Goal: Task Accomplishment & Management: Use online tool/utility

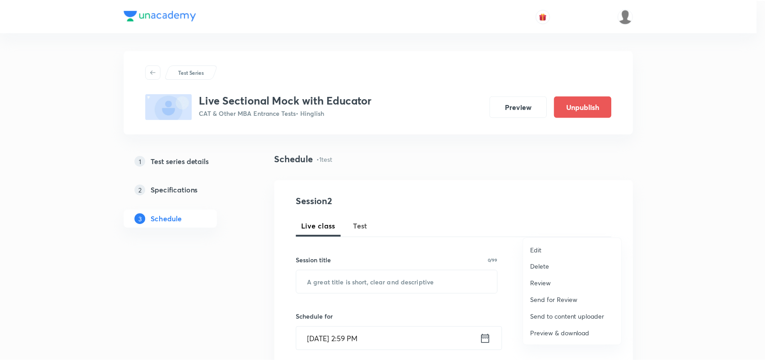
scroll to position [327, 0]
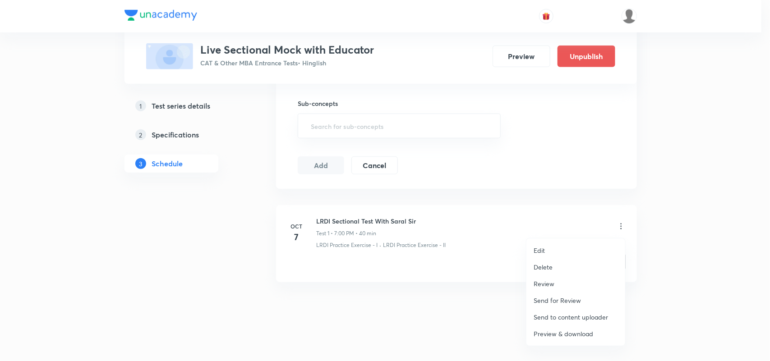
click at [481, 312] on div at bounding box center [385, 180] width 770 height 361
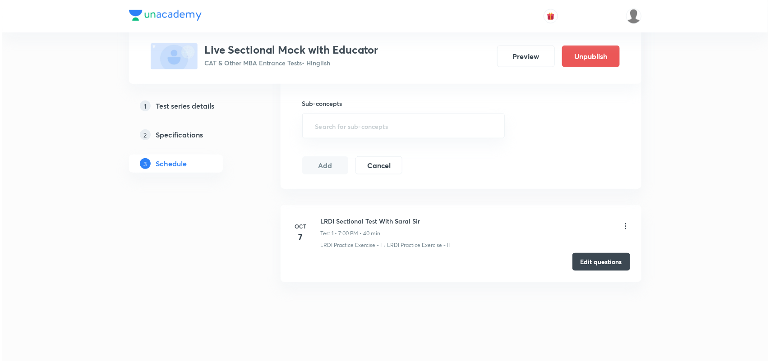
scroll to position [0, 0]
click at [623, 228] on icon at bounding box center [623, 226] width 9 height 9
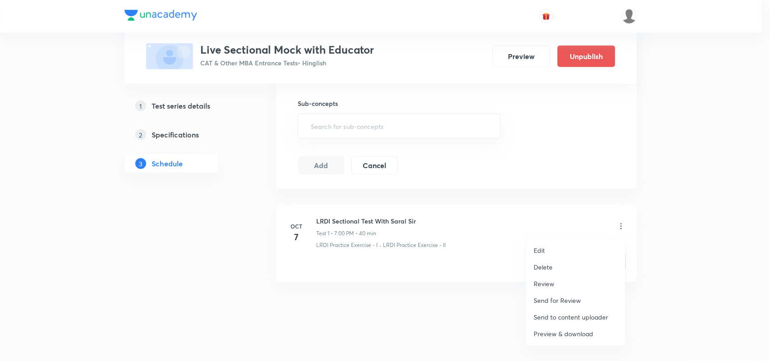
click at [566, 334] on p "Preview & download" at bounding box center [564, 333] width 60 height 9
click at [540, 244] on li "Edit" at bounding box center [575, 250] width 99 height 17
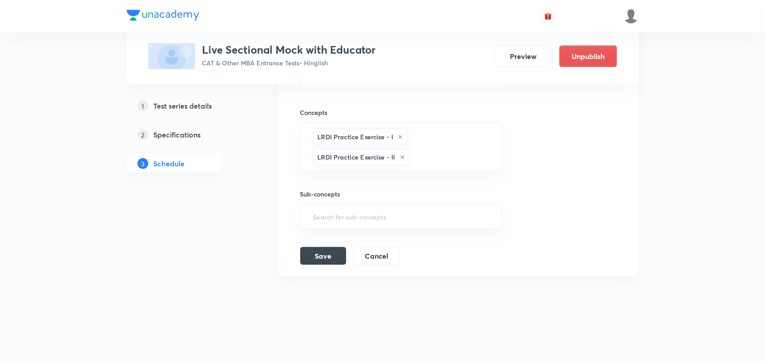
scroll to position [318, 0]
click at [382, 236] on div "Session title 34/99 LRDI Sectional Test With Saral Sir ​ Schedule for Oct 7, 20…" at bounding box center [458, 92] width 317 height 346
click at [379, 256] on button "Cancel" at bounding box center [377, 255] width 46 height 18
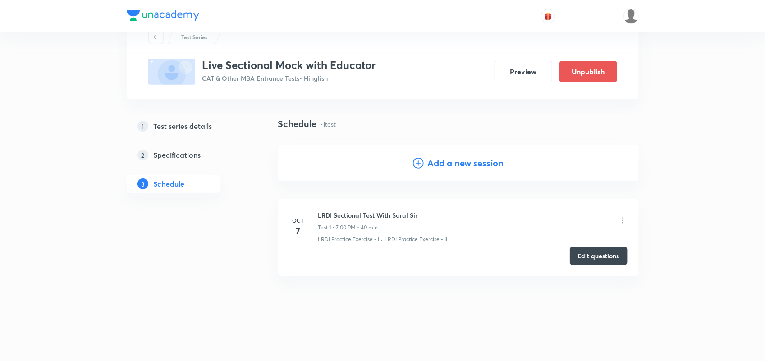
scroll to position [35, 0]
click at [576, 253] on button "Edit questions" at bounding box center [599, 255] width 58 height 18
click at [373, 287] on div "Schedule • 1 test Add a new session Oct 7 LRDI Sectional Test With Saral Sir Te…" at bounding box center [458, 231] width 361 height 228
click at [623, 222] on icon at bounding box center [622, 220] width 1 height 6
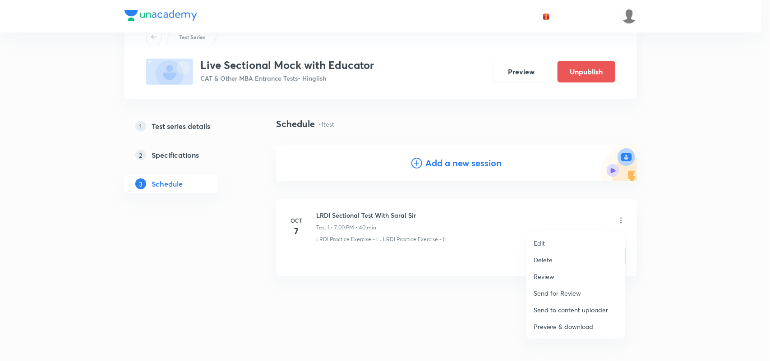
click at [544, 328] on p "Preview & download" at bounding box center [564, 326] width 60 height 9
click at [729, 233] on div at bounding box center [385, 180] width 770 height 361
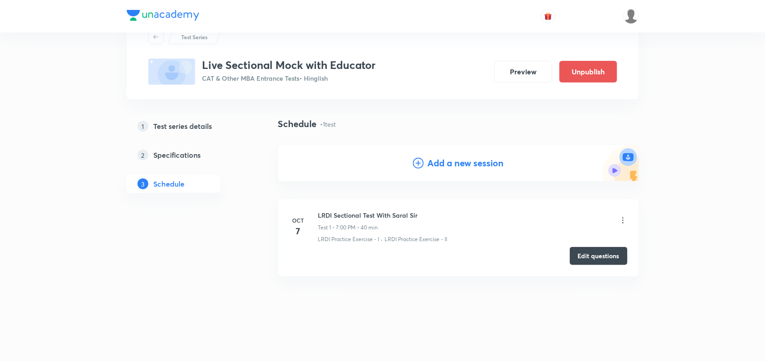
click at [493, 323] on div "Schedule • 1 test Add a new session Oct 7 LRDI Sectional Test With Saral Sir Te…" at bounding box center [458, 231] width 361 height 228
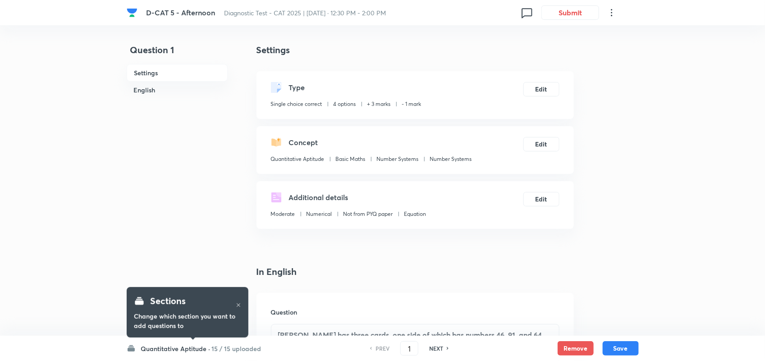
checkbox input "true"
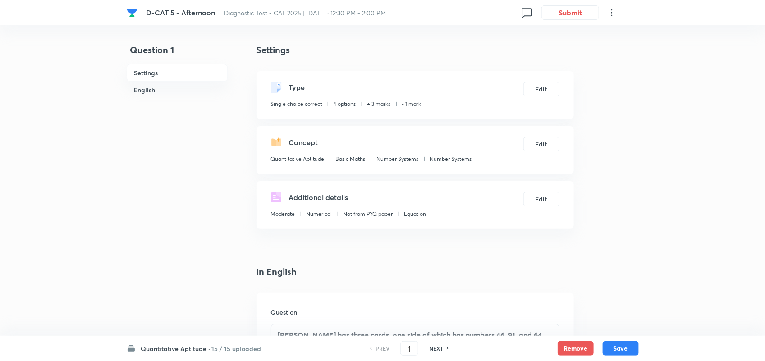
click at [151, 88] on h6 "English" at bounding box center [177, 90] width 101 height 17
click at [613, 11] on icon at bounding box center [612, 12] width 11 height 11
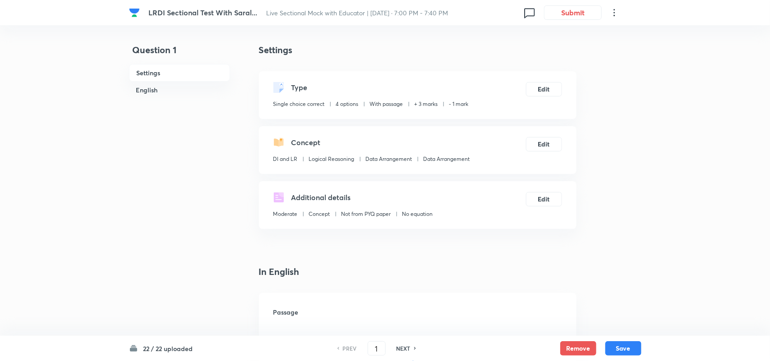
checkbox input "true"
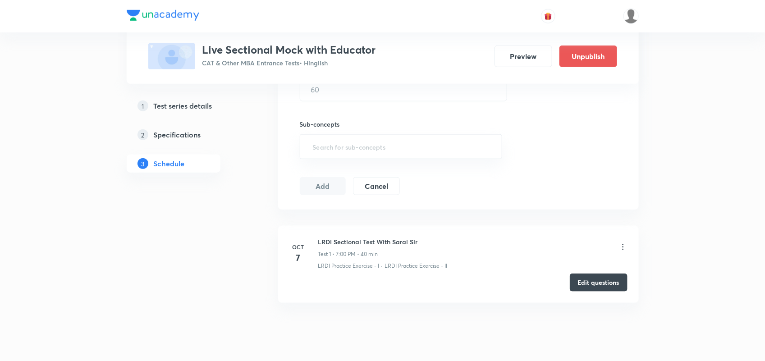
scroll to position [334, 0]
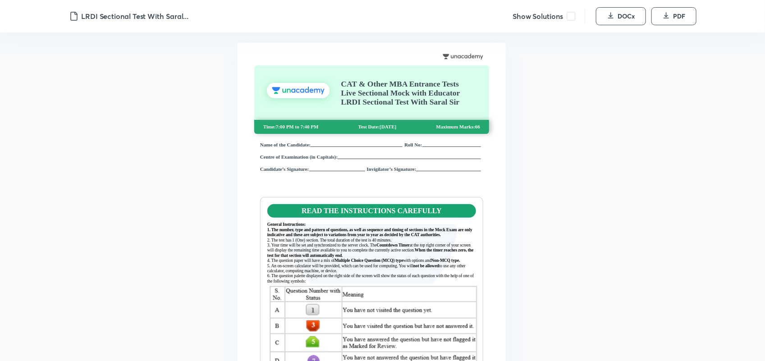
scroll to position [8, 0]
